Goal: Task Accomplishment & Management: Manage account settings

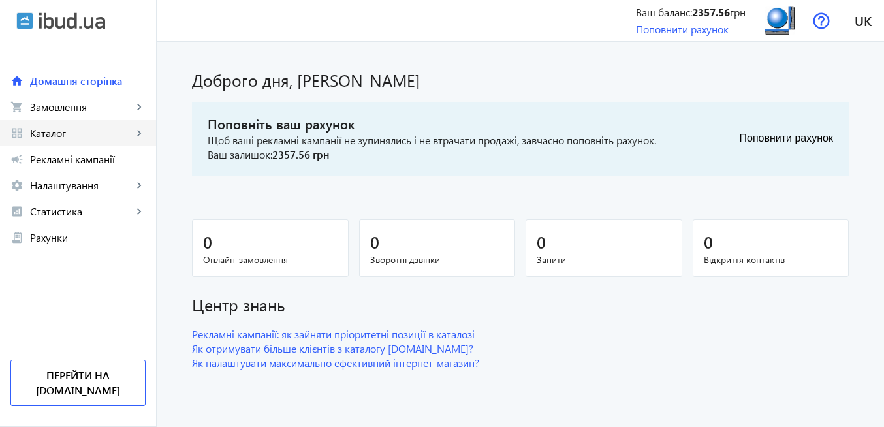
click at [79, 136] on span "Каталог" at bounding box center [81, 133] width 103 height 13
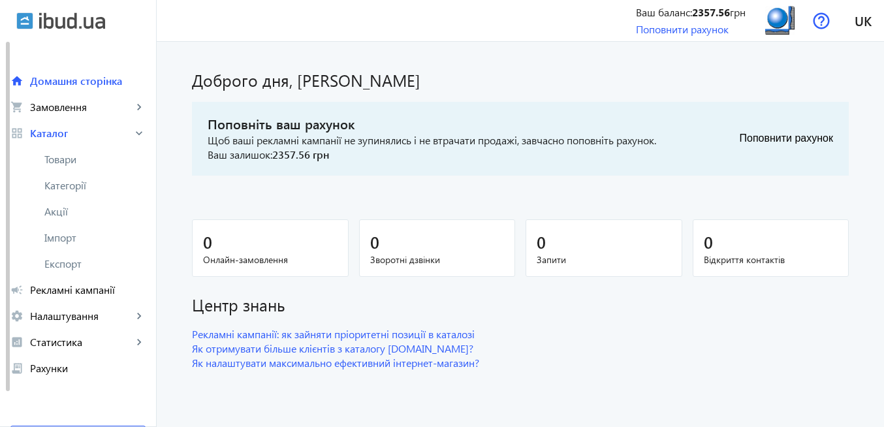
click at [82, 157] on span "Товари" at bounding box center [94, 159] width 101 height 13
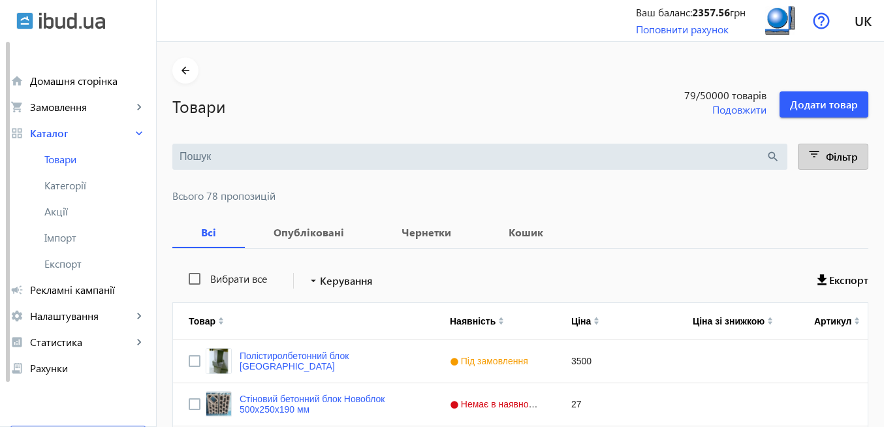
click at [815, 160] on mat-icon "filter_list" at bounding box center [815, 157] width 18 height 18
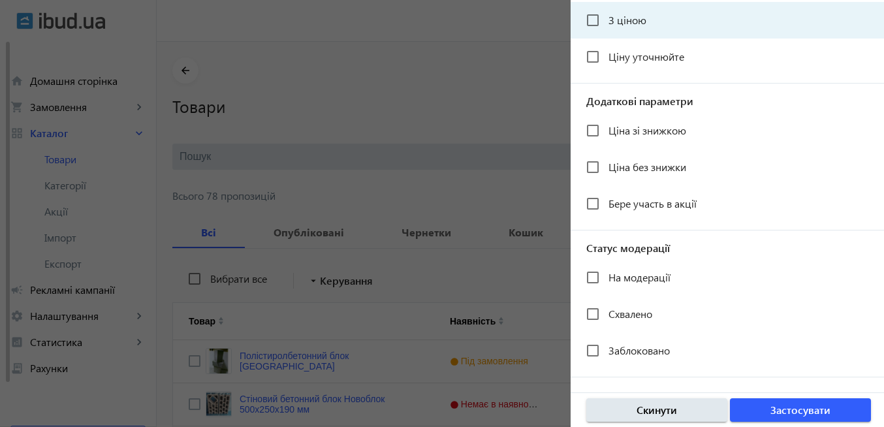
scroll to position [290, 0]
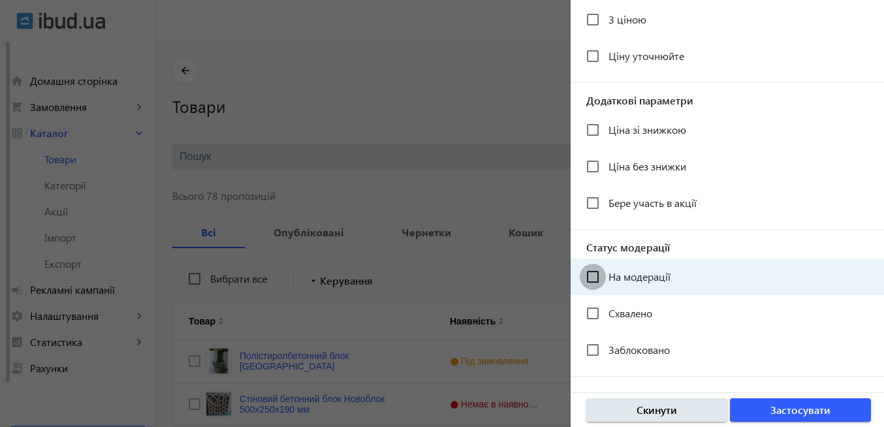
click at [601, 274] on input "На модерації" at bounding box center [593, 277] width 26 height 26
checkbox input "true"
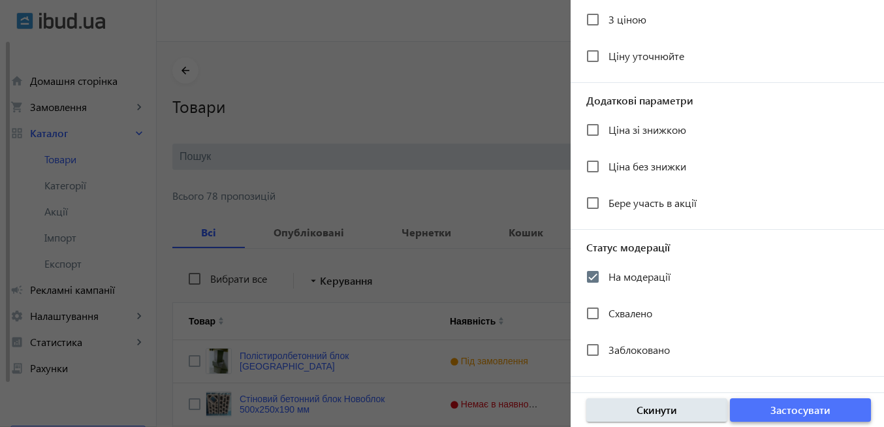
click at [760, 417] on span "button" at bounding box center [800, 409] width 141 height 31
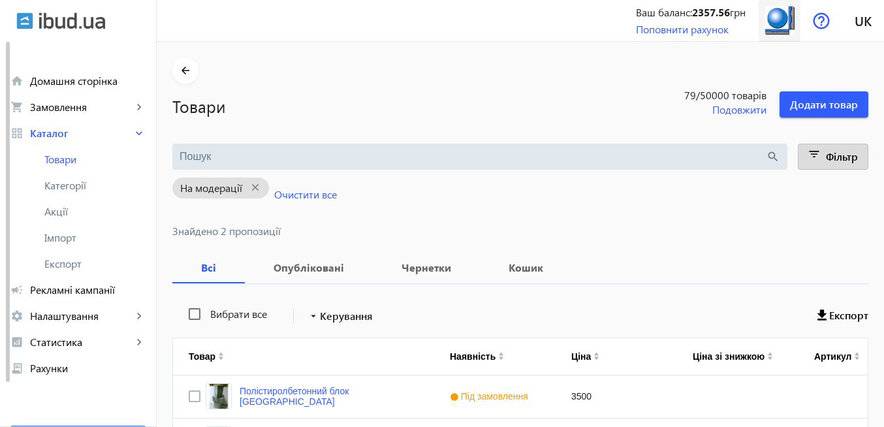
click at [775, 24] on img at bounding box center [779, 20] width 29 height 29
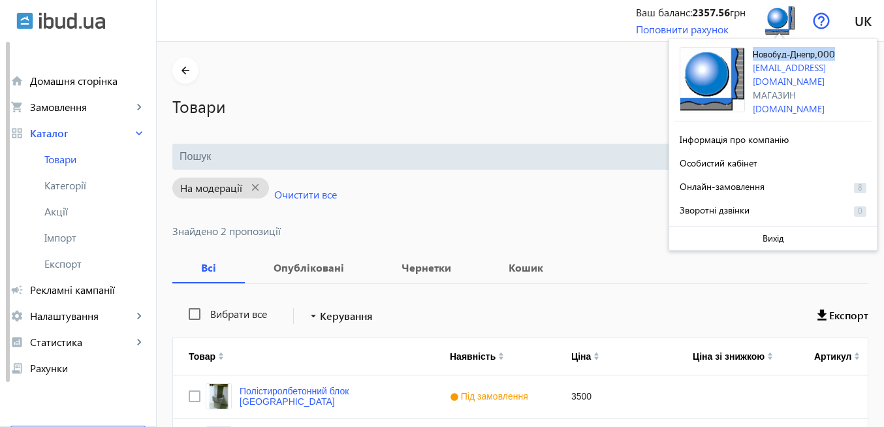
drag, startPoint x: 754, startPoint y: 54, endPoint x: 833, endPoint y: 58, distance: 79.1
click at [833, 58] on span "Новобуд-Днепр,ООО" at bounding box center [794, 54] width 82 height 9
copy span "Новобуд-Днепр,ООО"
click at [251, 189] on mat-icon "close" at bounding box center [255, 188] width 27 height 16
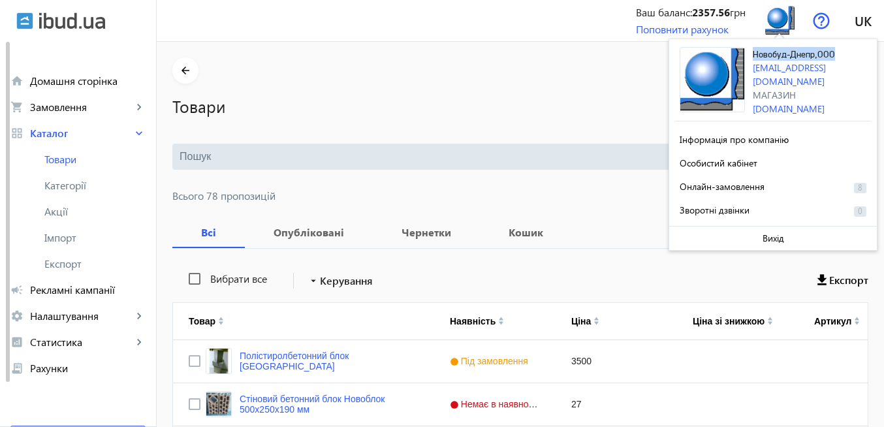
click at [524, 95] on h1 "Товари" at bounding box center [394, 106] width 445 height 23
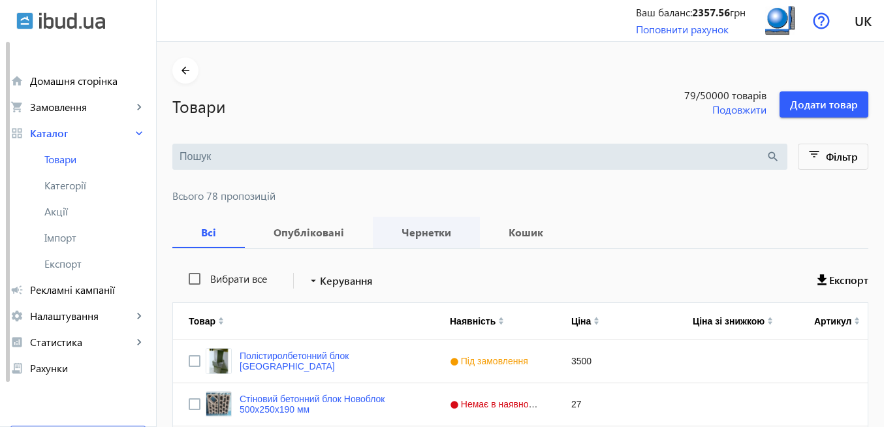
click at [417, 236] on b "Чернетки" at bounding box center [427, 232] width 76 height 10
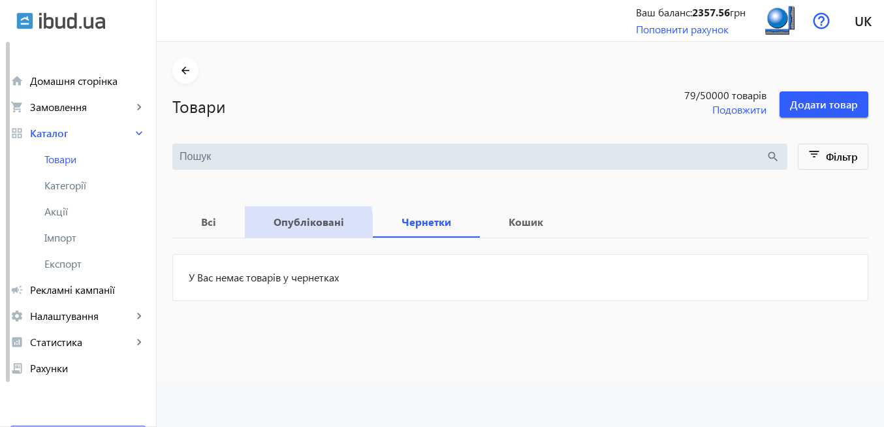
click at [291, 225] on b "Опубліковані" at bounding box center [309, 222] width 97 height 10
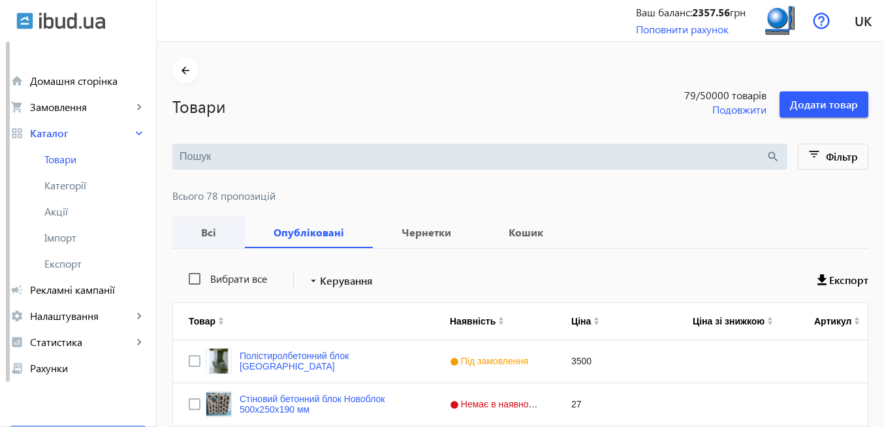
click at [202, 234] on b "Всі" at bounding box center [208, 232] width 41 height 10
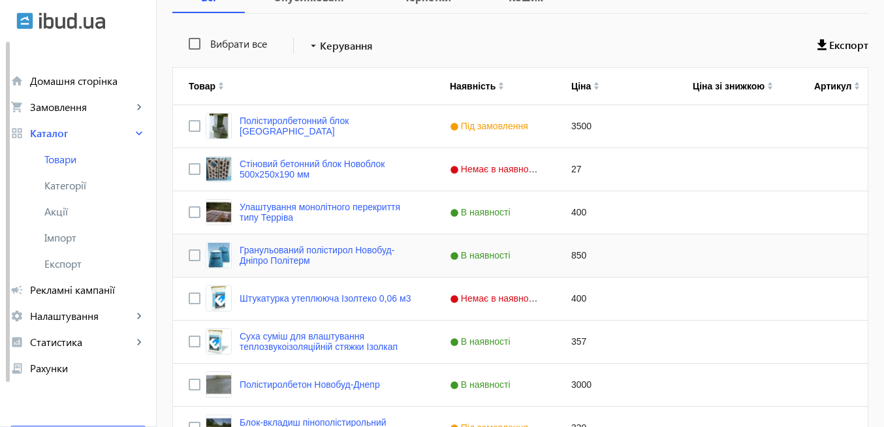
scroll to position [392, 0]
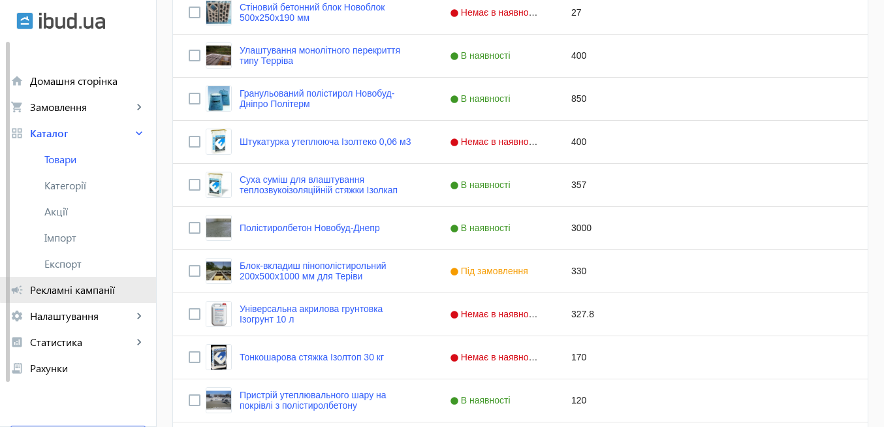
click at [112, 289] on span "Рекламні кампанії" at bounding box center [88, 289] width 116 height 13
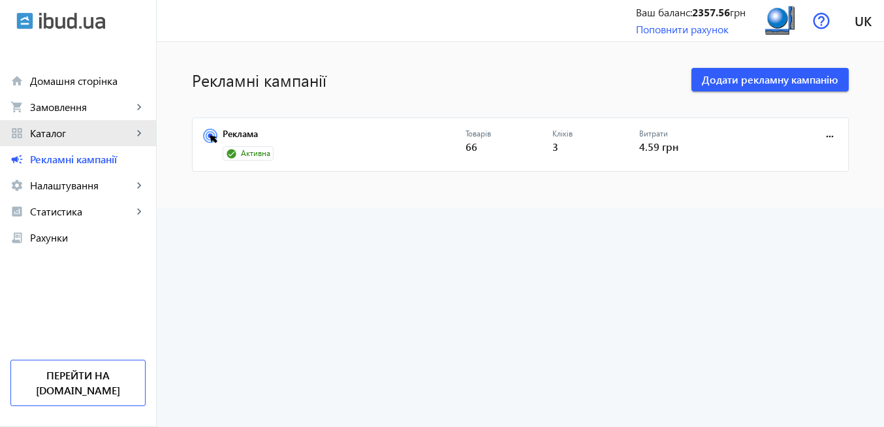
click at [89, 131] on span "Каталог" at bounding box center [81, 133] width 103 height 13
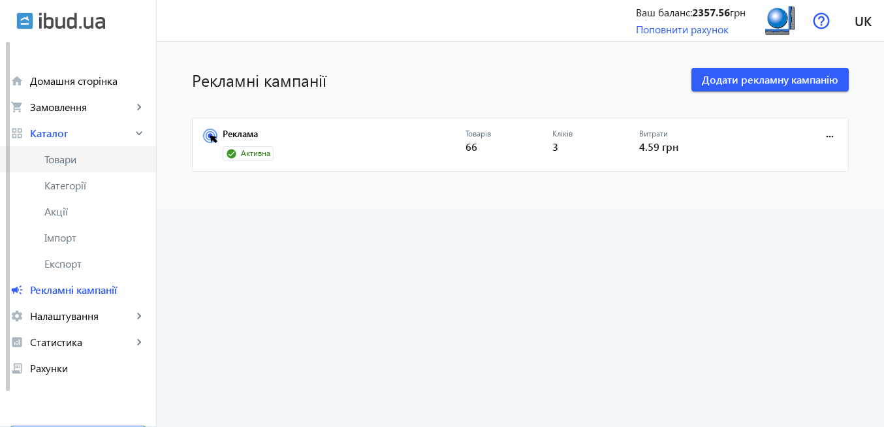
click at [86, 159] on span "Товари" at bounding box center [94, 159] width 101 height 13
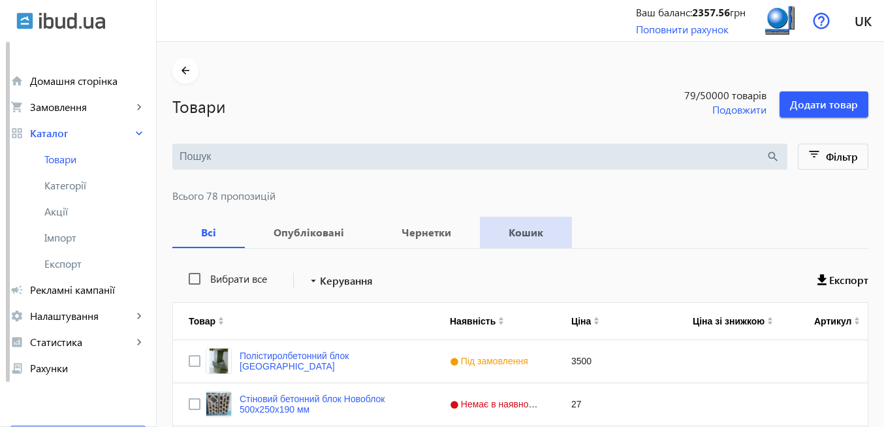
click at [509, 238] on b "Кошик" at bounding box center [526, 232] width 61 height 10
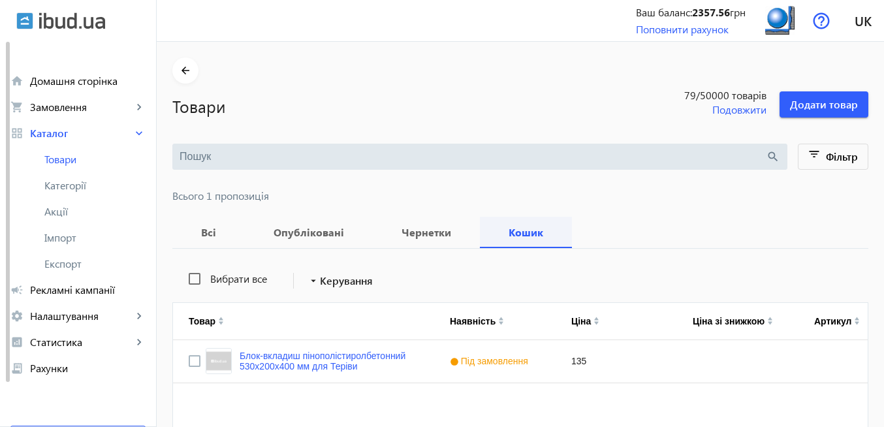
scroll to position [78, 0]
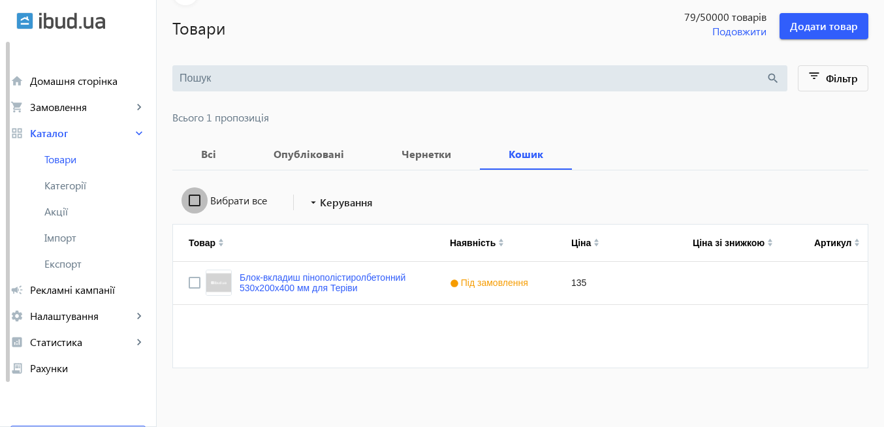
click at [193, 202] on input "Вибрати все" at bounding box center [195, 200] width 26 height 26
checkbox input "true"
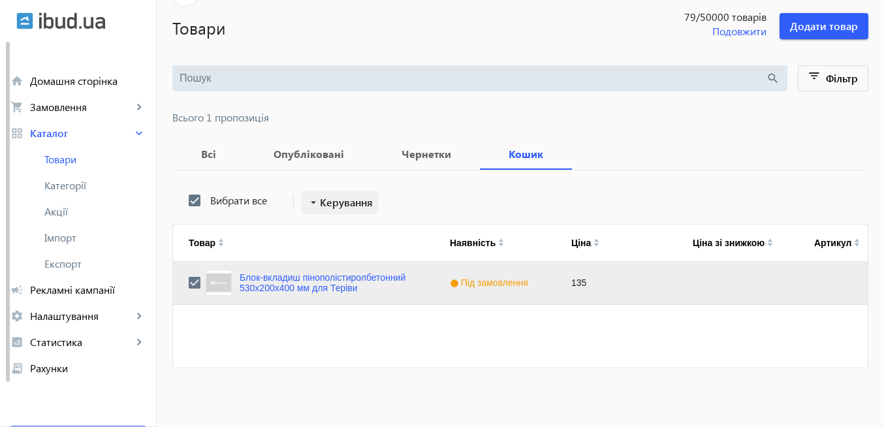
click at [334, 207] on span "Керування" at bounding box center [346, 203] width 53 height 16
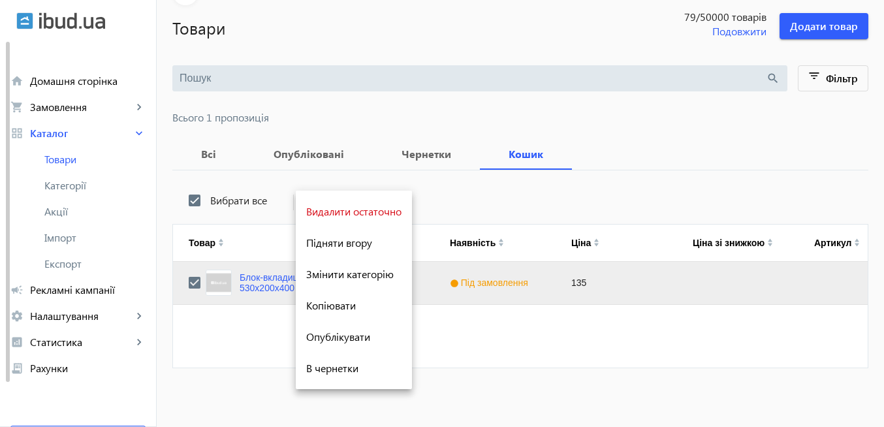
click at [500, 195] on div at bounding box center [442, 213] width 884 height 427
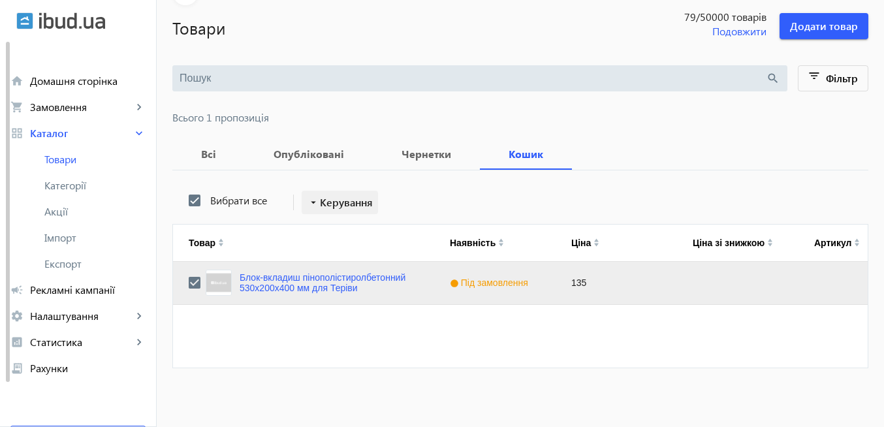
click at [324, 205] on span "Керування" at bounding box center [346, 203] width 53 height 16
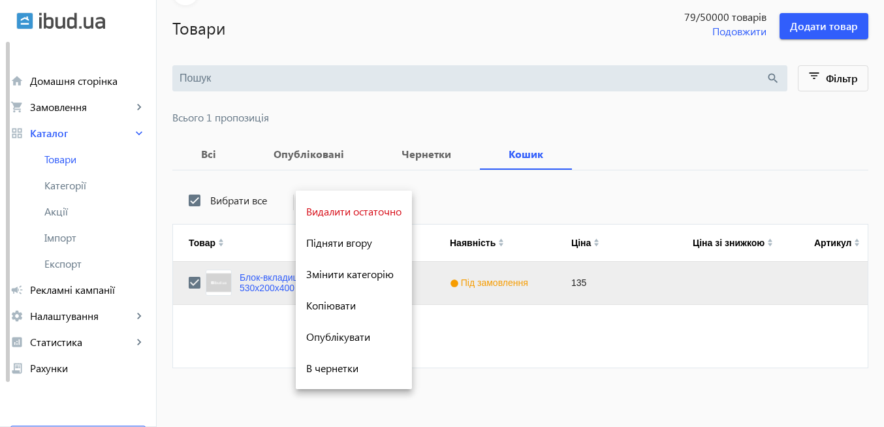
click at [463, 187] on div at bounding box center [442, 213] width 884 height 427
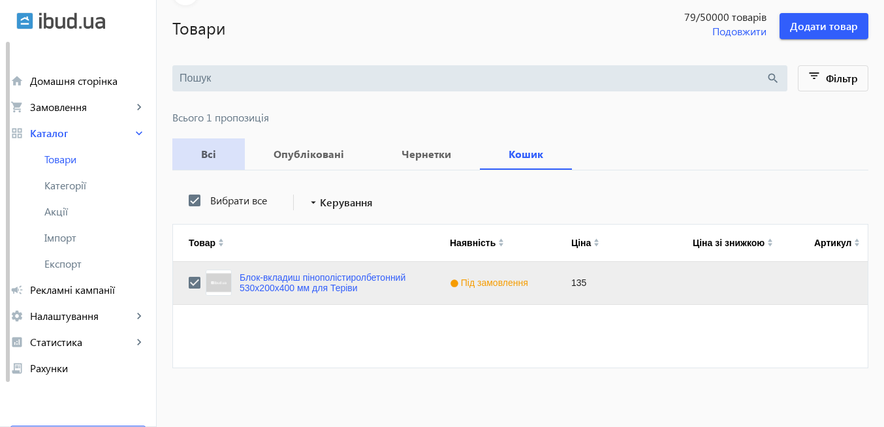
click at [206, 159] on b "Всі" at bounding box center [208, 154] width 41 height 10
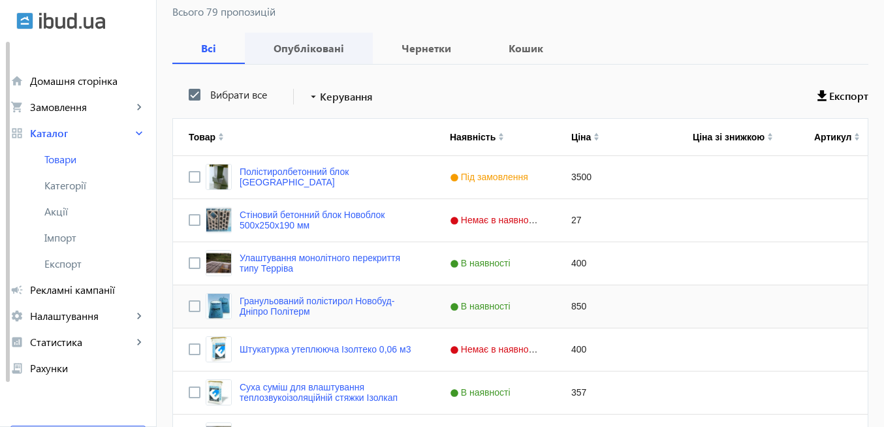
scroll to position [78, 0]
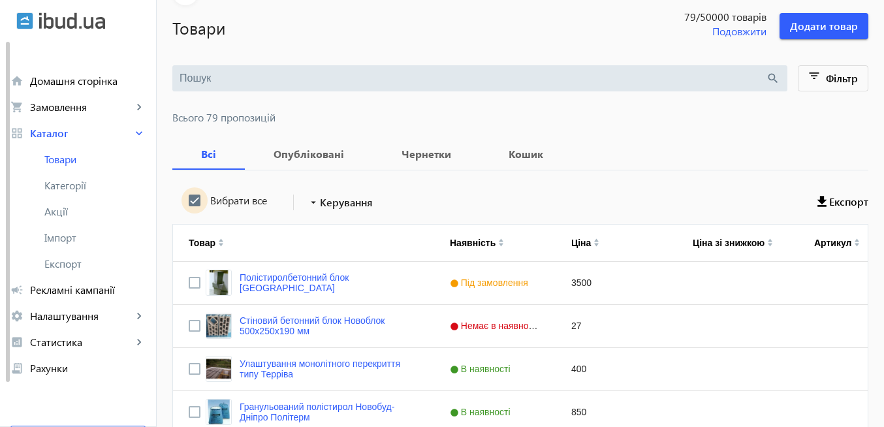
click at [187, 201] on input "Вибрати все" at bounding box center [195, 200] width 26 height 26
checkbox input "false"
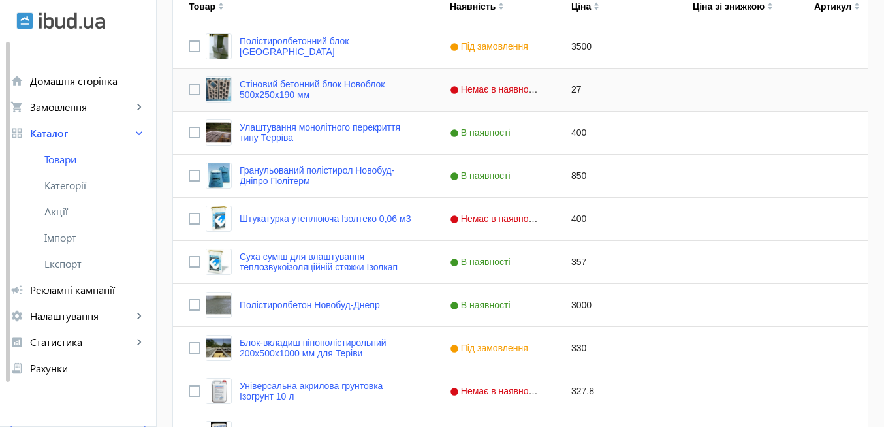
scroll to position [392, 0]
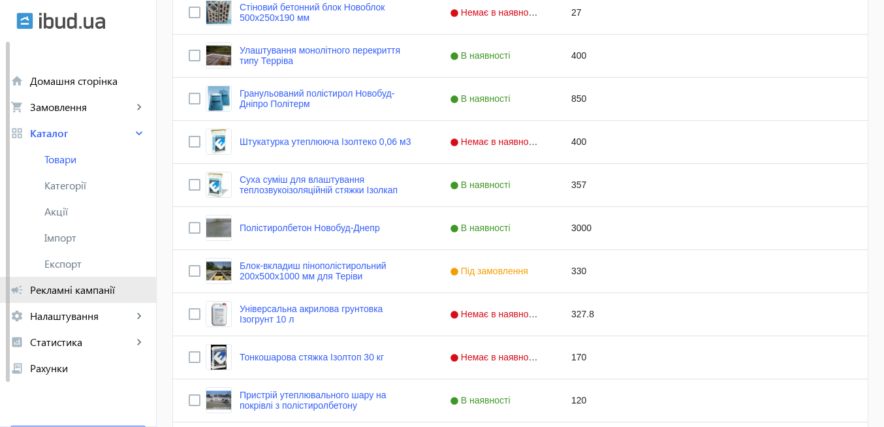
click at [108, 287] on span "Рекламні кампанії" at bounding box center [88, 289] width 116 height 13
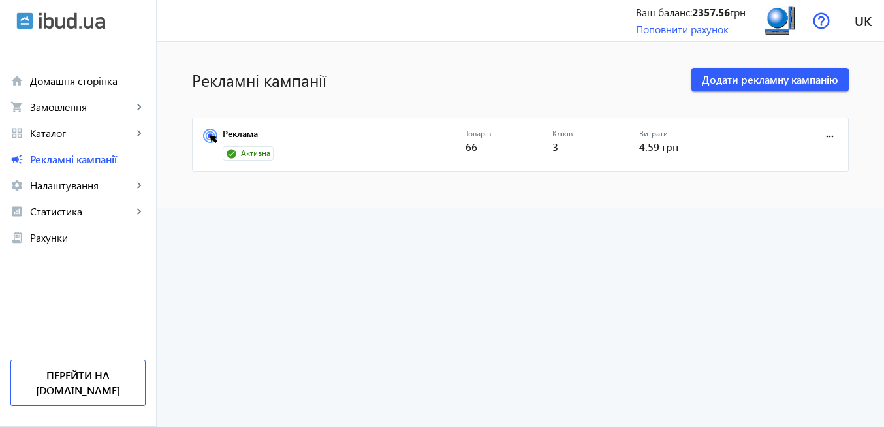
click at [248, 132] on link "Реклама" at bounding box center [344, 138] width 243 height 18
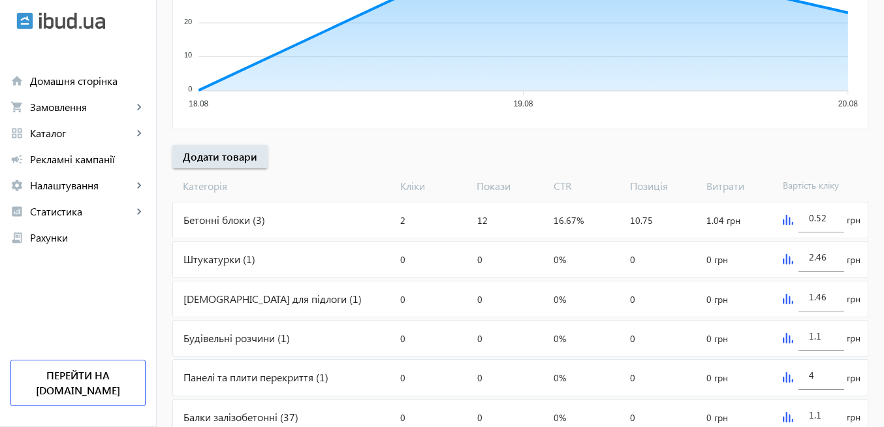
scroll to position [381, 0]
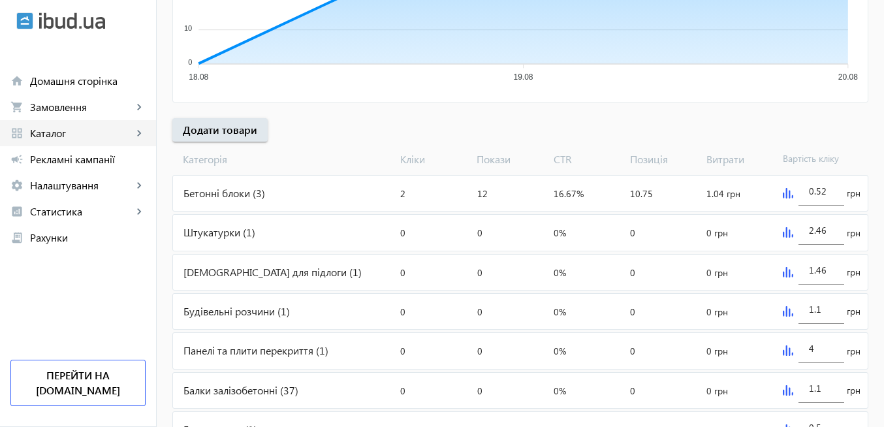
click at [69, 131] on span "Каталог" at bounding box center [81, 133] width 103 height 13
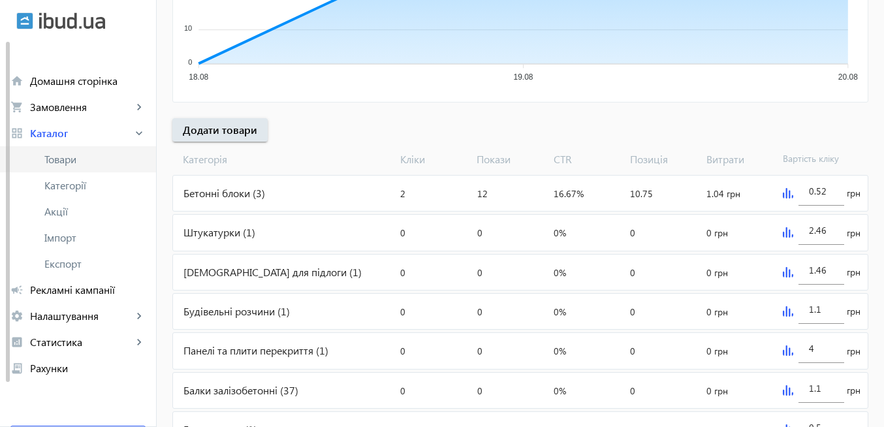
click at [68, 157] on span "Товари" at bounding box center [94, 159] width 101 height 13
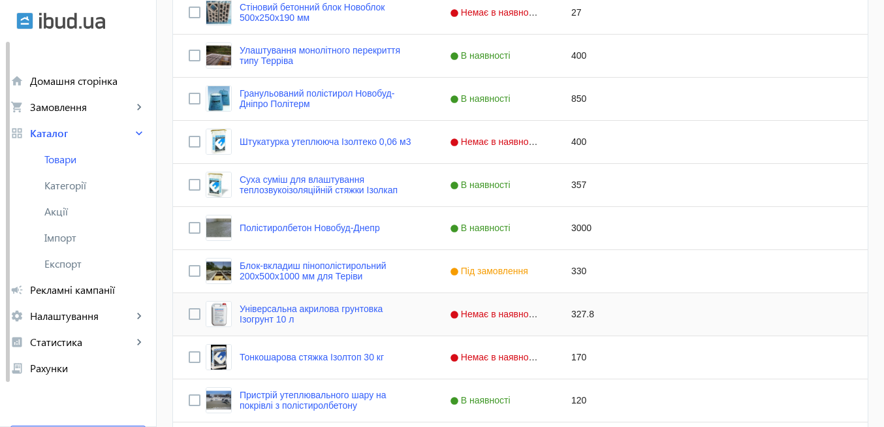
scroll to position [784, 0]
